Goal: Transaction & Acquisition: Obtain resource

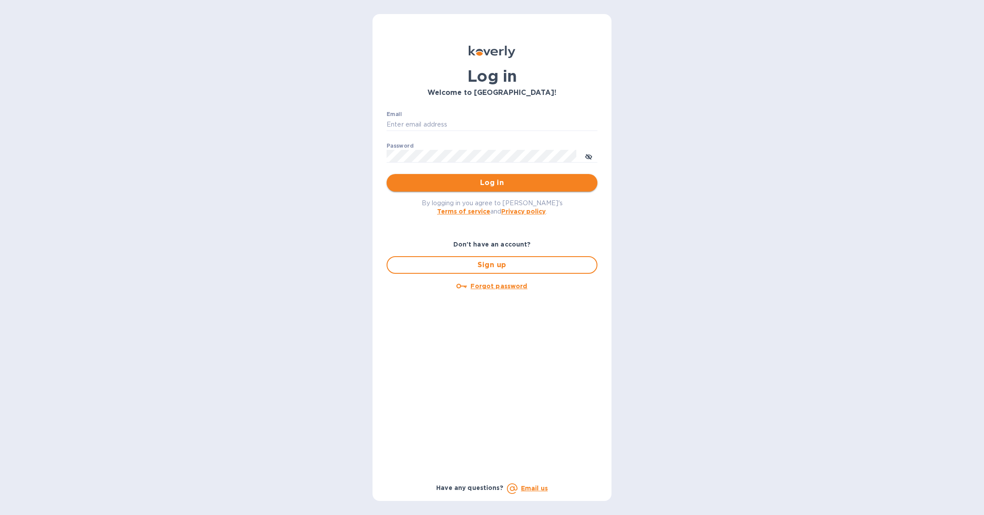
type input "jquense@borealcontractors.com"
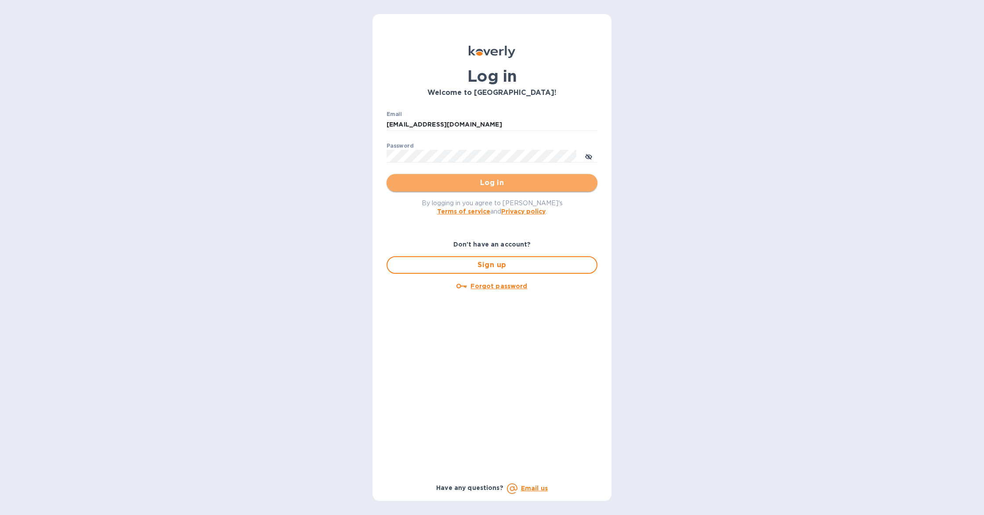
click at [497, 179] on span "Log in" at bounding box center [491, 182] width 197 height 11
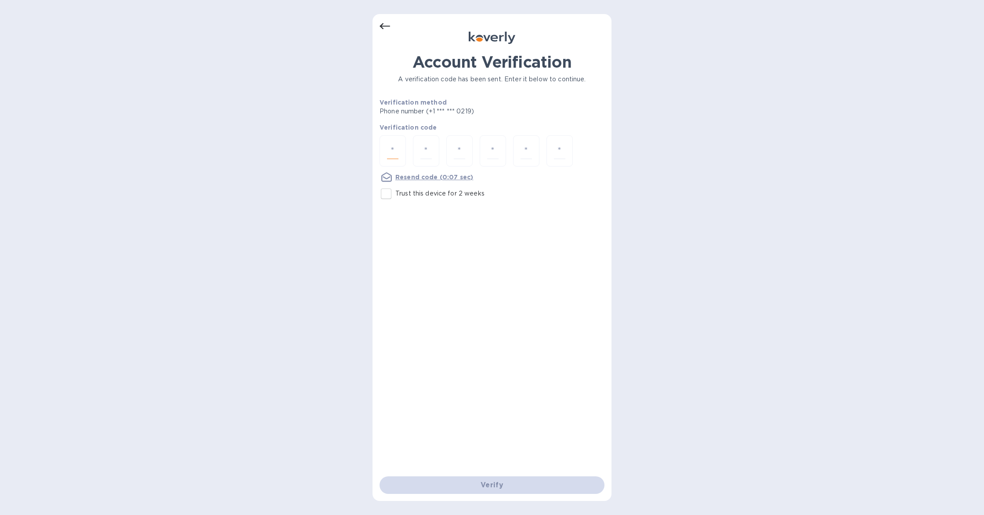
click at [390, 157] on input "number" at bounding box center [392, 151] width 11 height 16
click at [387, 189] on input "Trust this device for 2 weeks" at bounding box center [386, 193] width 18 height 18
checkbox input "true"
click at [392, 152] on input "number" at bounding box center [392, 151] width 11 height 16
type input "8"
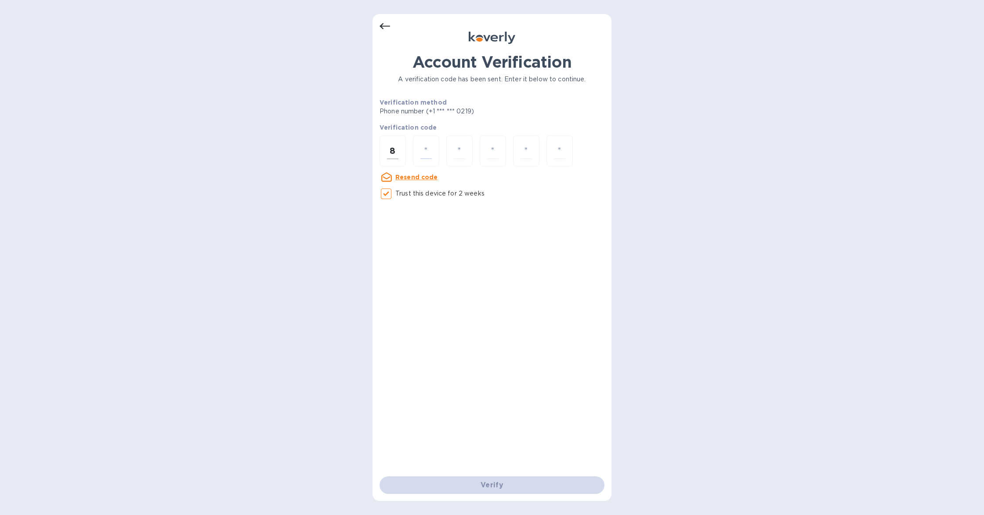
type input "9"
type input "5"
type input "9"
type input "1"
type input "9"
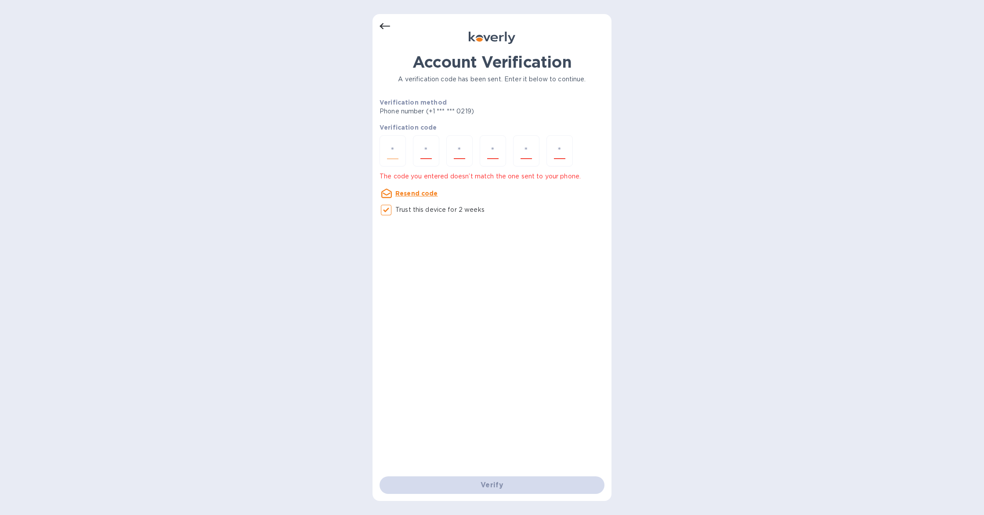
type input "0"
click at [495, 152] on input "number" at bounding box center [492, 151] width 11 height 16
click at [523, 149] on input "0" at bounding box center [525, 151] width 11 height 16
click at [392, 148] on input "number" at bounding box center [392, 151] width 11 height 16
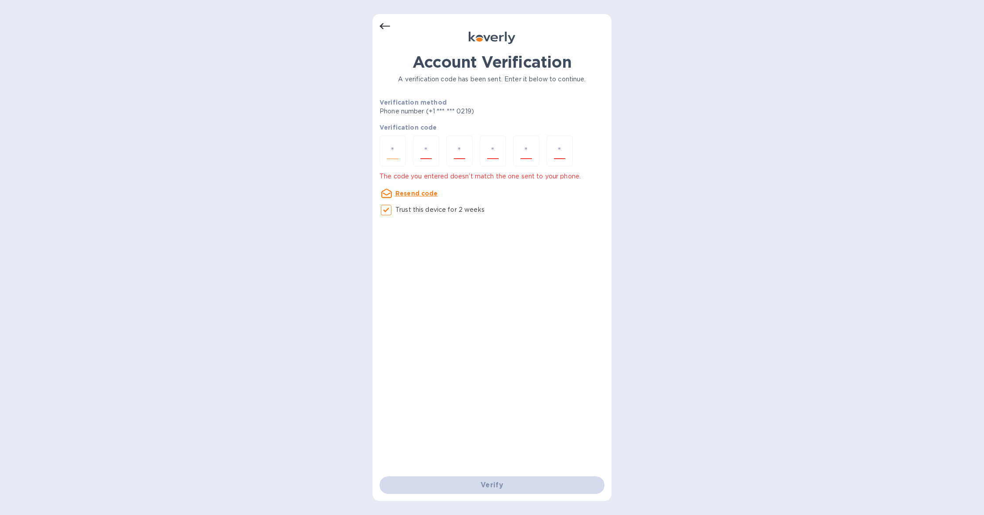
type input "8"
type input "9"
type input "5"
type input "9"
type input "1"
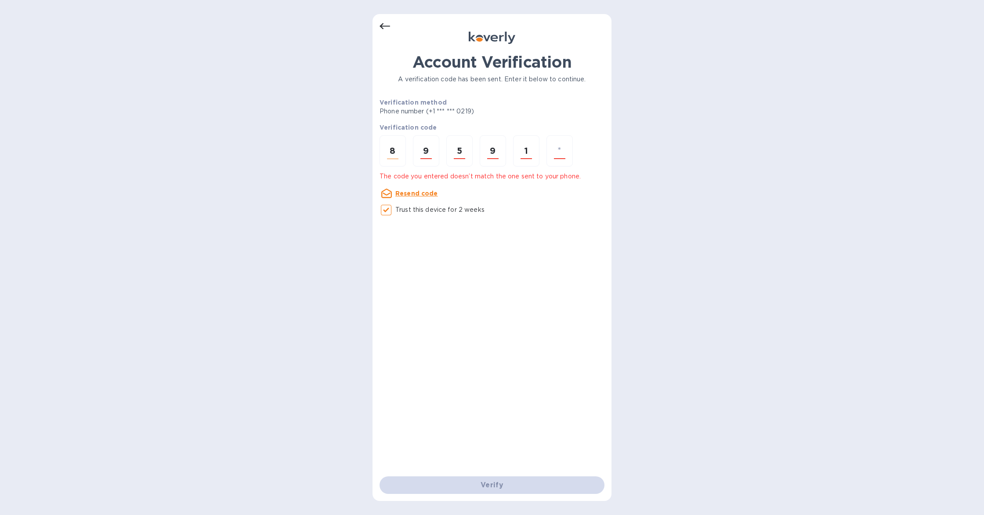
type input "0"
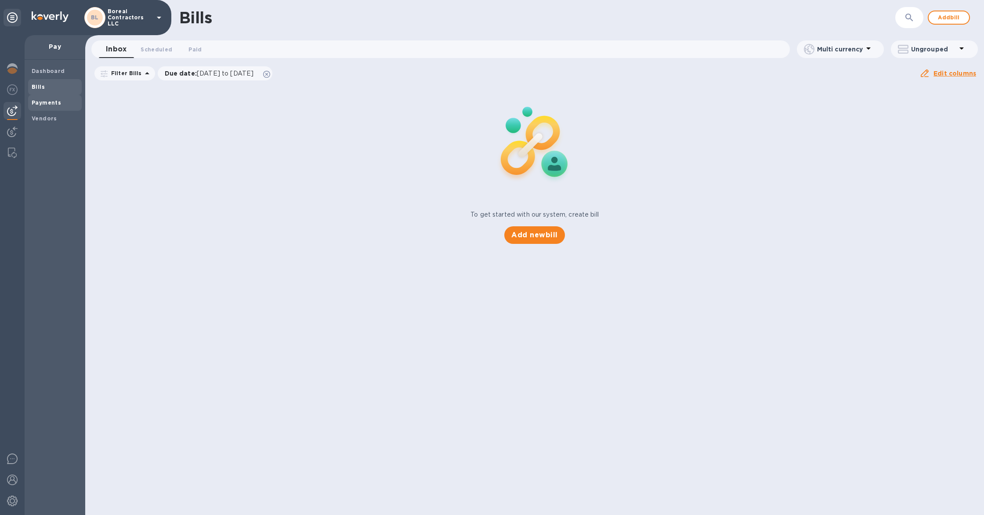
click at [56, 103] on b "Payments" at bounding box center [46, 102] width 29 height 7
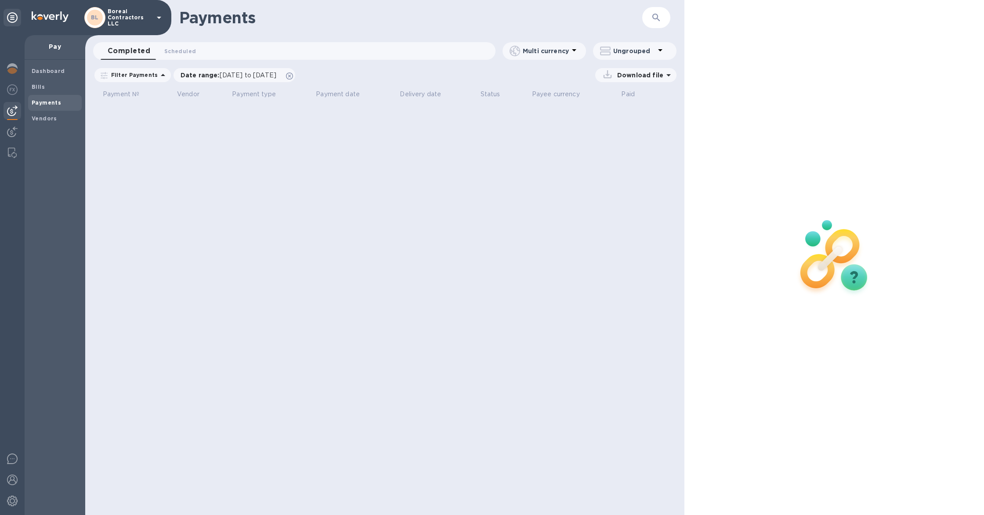
click at [661, 76] on p "Download file" at bounding box center [638, 75] width 50 height 9
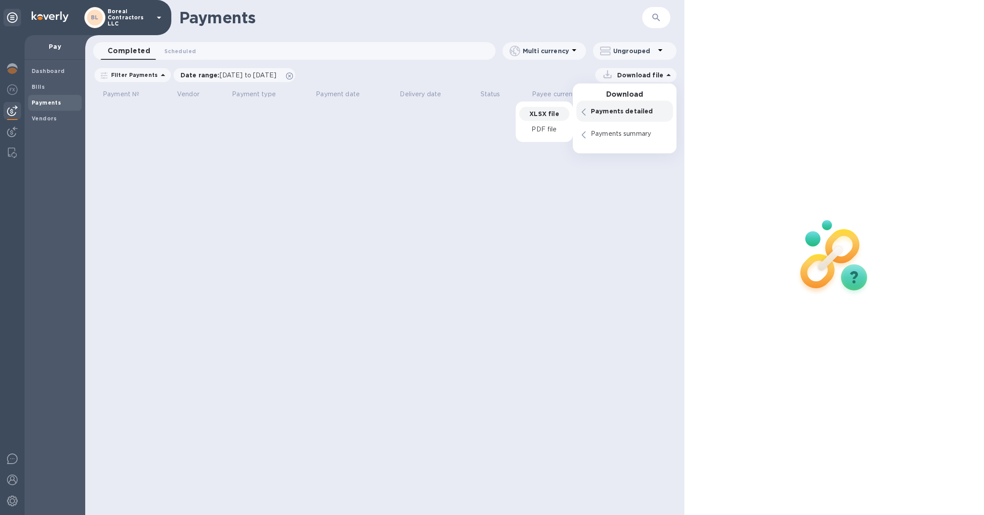
click at [549, 113] on p "XLSX file" at bounding box center [543, 113] width 29 height 9
click at [545, 136] on p "XLSX file" at bounding box center [543, 136] width 29 height 9
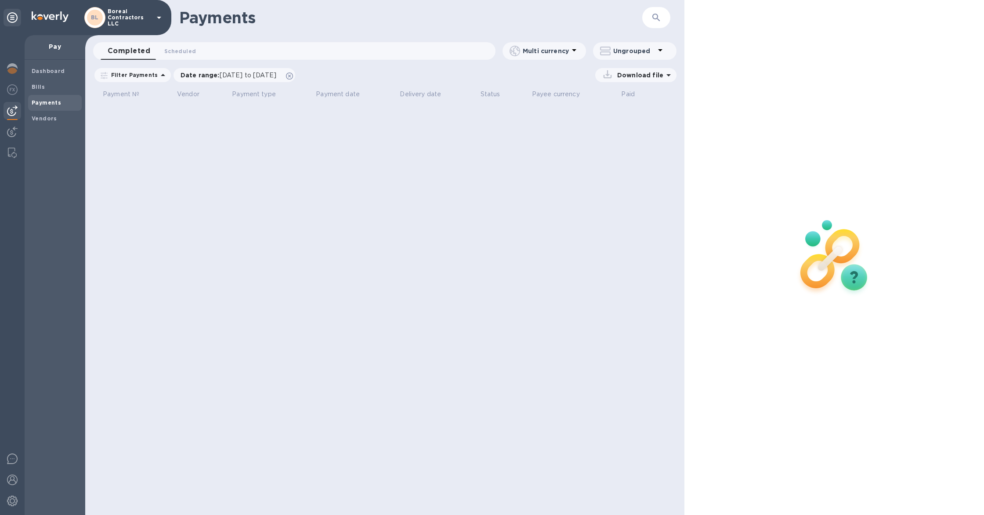
click at [274, 187] on div "Payments ​ Completed 0 Scheduled 0 Multi currency Ungrouped Filter Payments Dat…" at bounding box center [384, 257] width 599 height 515
click at [53, 85] on span "Bills" at bounding box center [55, 87] width 47 height 9
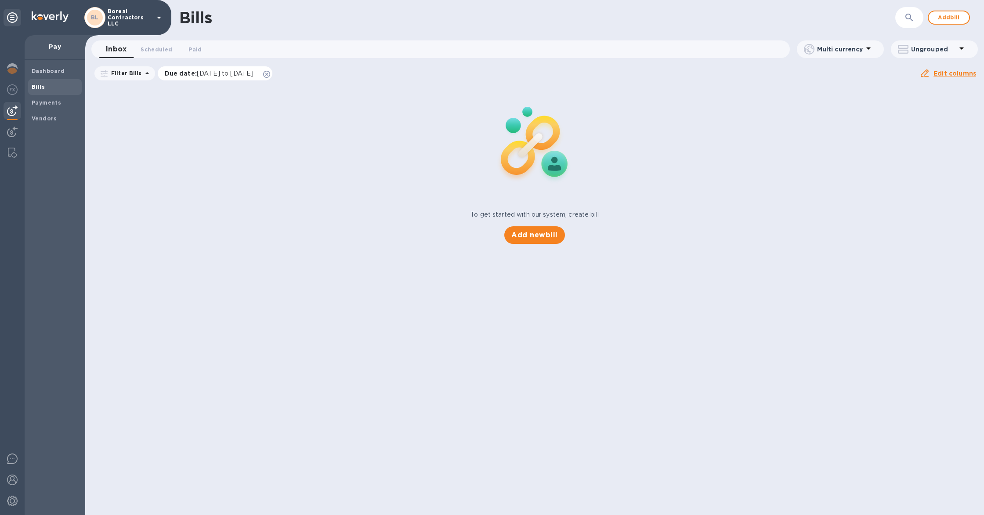
click at [270, 73] on icon at bounding box center [266, 74] width 7 height 7
click at [62, 99] on span "Payments" at bounding box center [55, 102] width 47 height 9
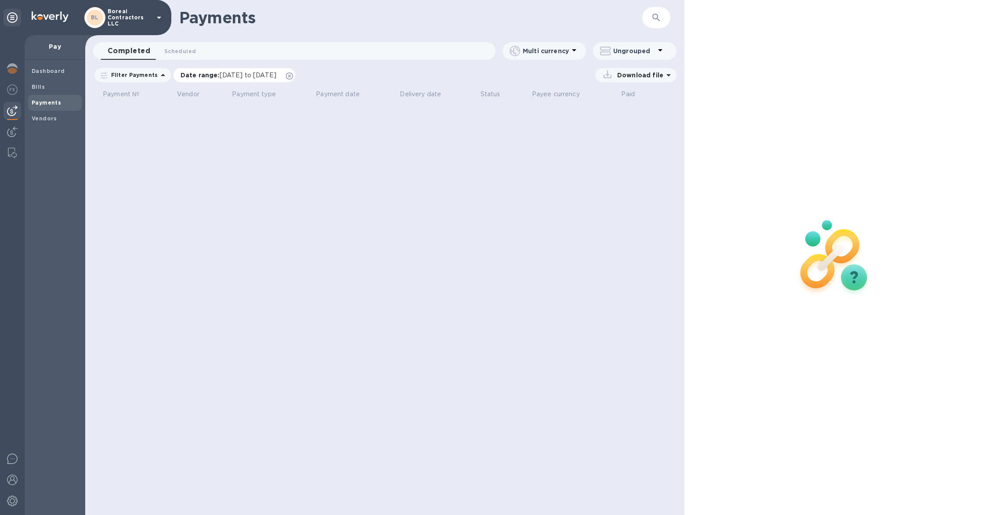
click at [293, 77] on icon at bounding box center [289, 75] width 7 height 7
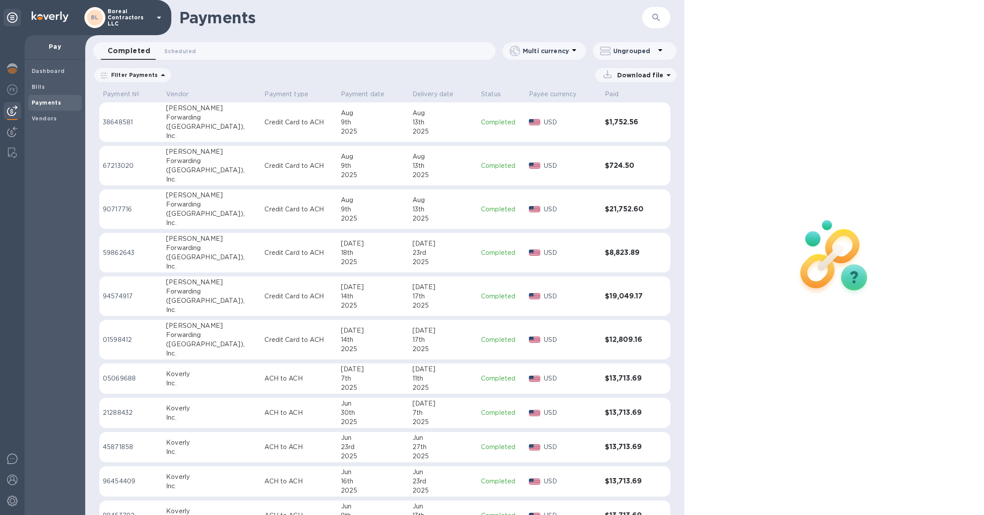
click at [158, 76] on icon at bounding box center [163, 75] width 11 height 11
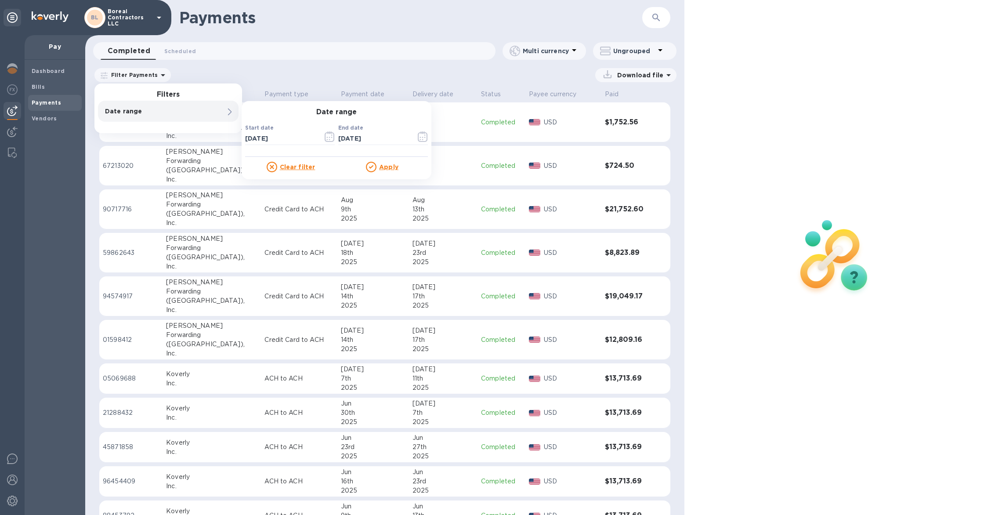
click at [138, 110] on p "Date range" at bounding box center [153, 111] width 97 height 9
click at [326, 138] on icon "button" at bounding box center [330, 136] width 10 height 11
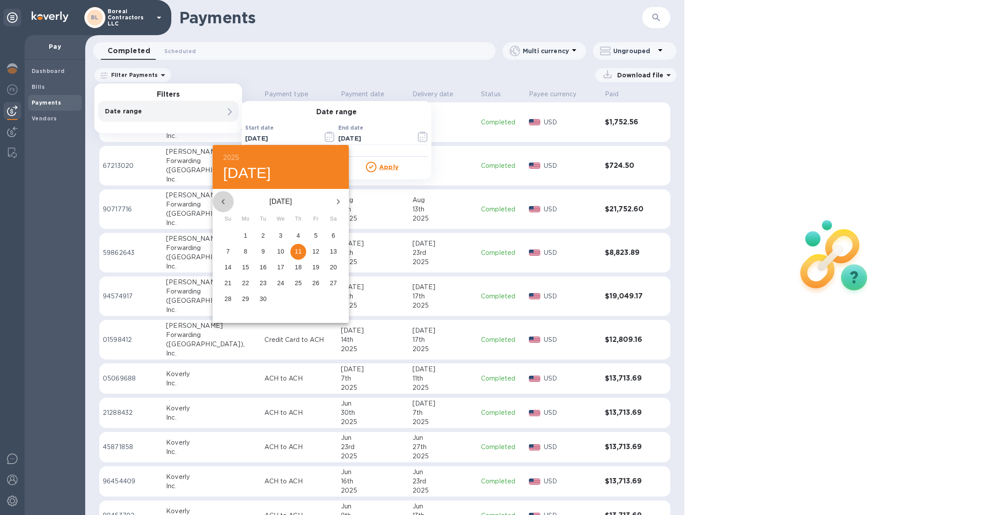
click at [225, 202] on icon "button" at bounding box center [223, 201] width 11 height 11
click at [222, 200] on icon "button" at bounding box center [222, 201] width 3 height 5
click at [228, 202] on button "button" at bounding box center [223, 201] width 21 height 21
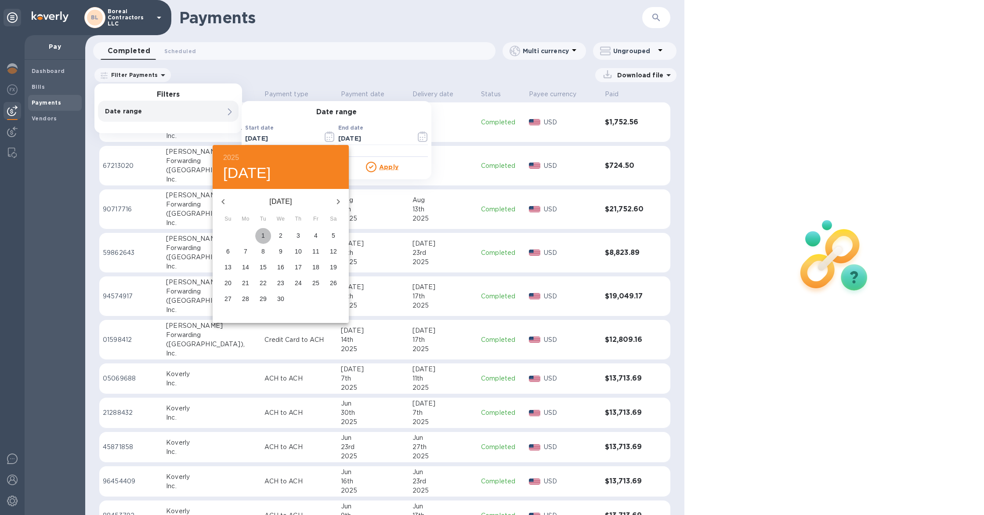
click at [265, 233] on span "1" at bounding box center [263, 235] width 16 height 9
type input "[DATE]"
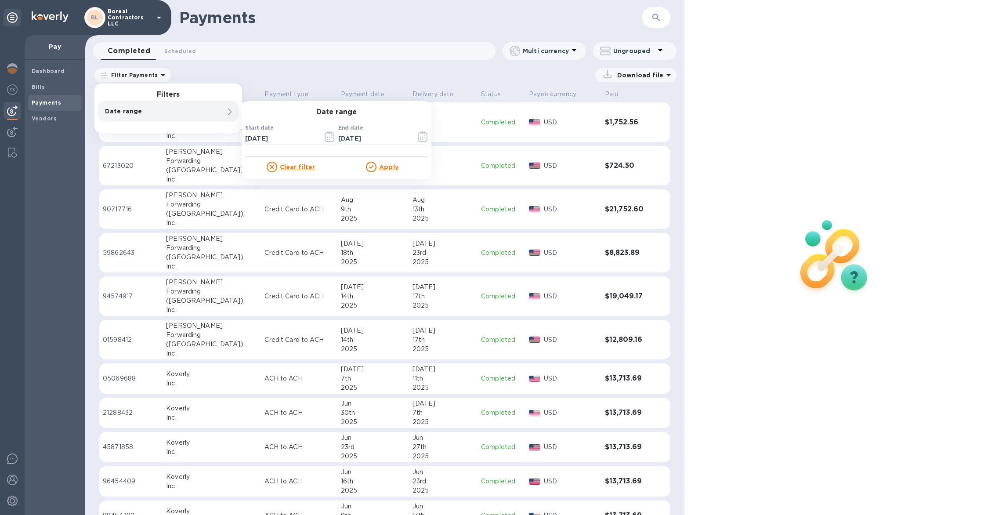
click at [386, 169] on u "Apply" at bounding box center [388, 166] width 19 height 7
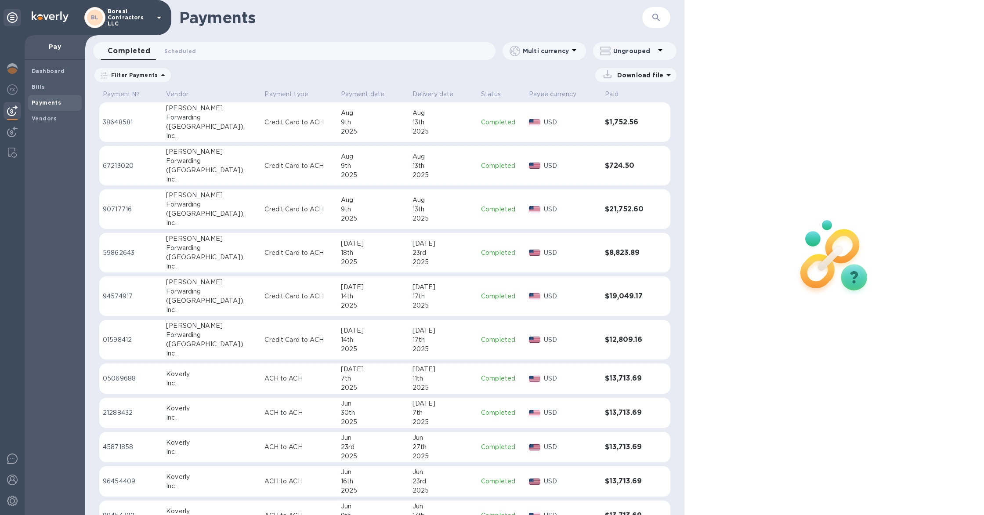
click at [657, 76] on p "Download file" at bounding box center [638, 75] width 50 height 9
click at [547, 115] on p "XLSX file" at bounding box center [543, 113] width 29 height 9
click at [551, 135] on p "XLSX file" at bounding box center [543, 136] width 29 height 9
